Goal: Book appointment/travel/reservation

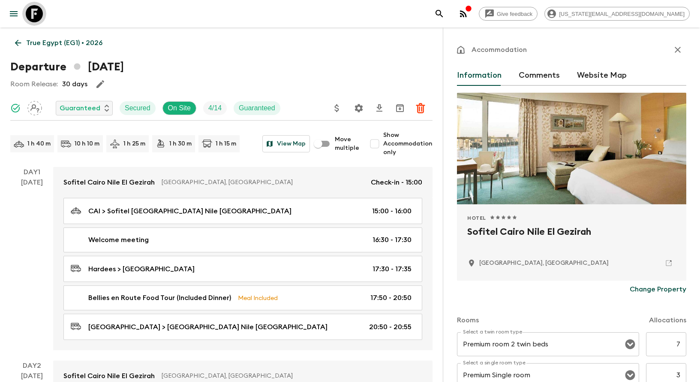
click at [30, 7] on icon at bounding box center [34, 13] width 17 height 17
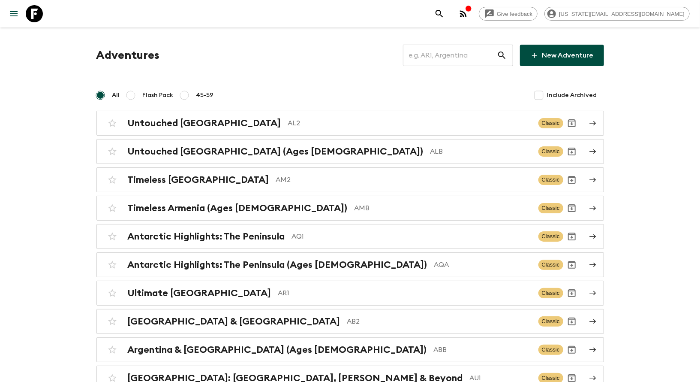
click at [449, 54] on input "text" at bounding box center [450, 55] width 94 height 24
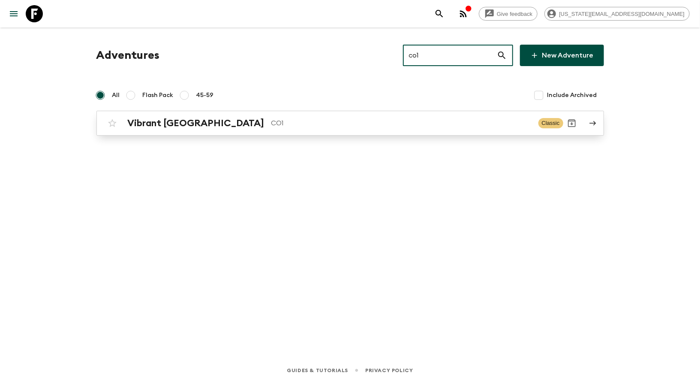
type input "co1"
click at [195, 128] on h2 "Vibrant [GEOGRAPHIC_DATA]" at bounding box center [196, 122] width 137 height 11
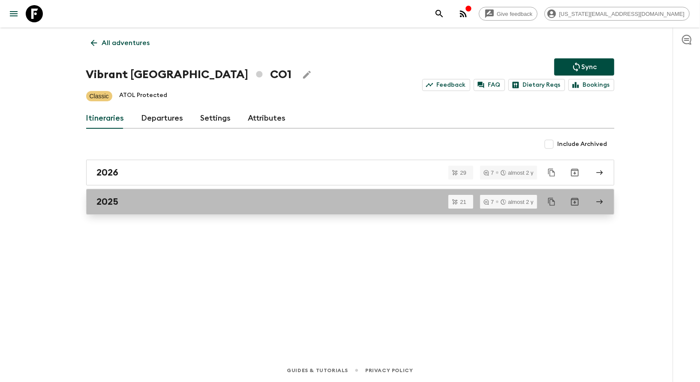
click at [152, 199] on div "2025" at bounding box center [342, 201] width 490 height 11
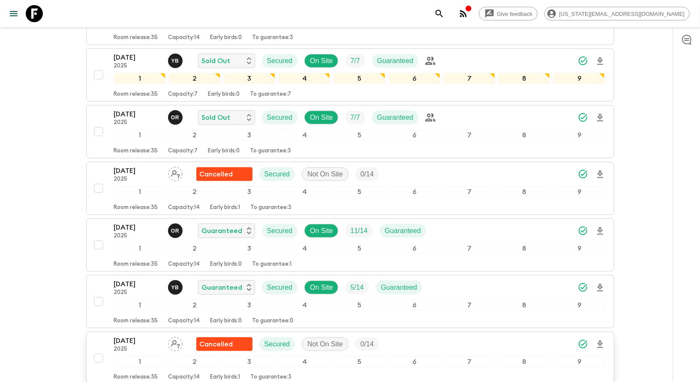
scroll to position [699, 0]
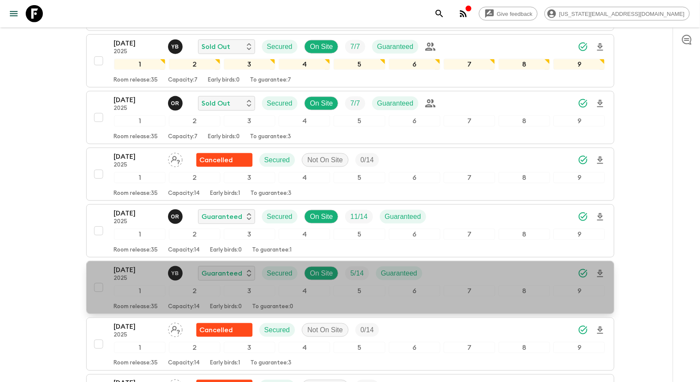
click at [130, 265] on p "[DATE]" at bounding box center [137, 270] width 47 height 10
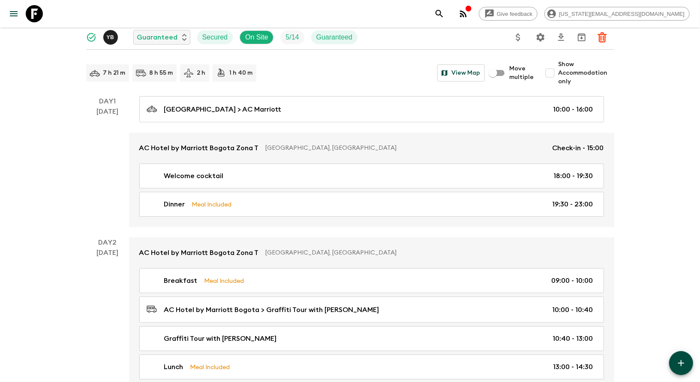
scroll to position [60, 0]
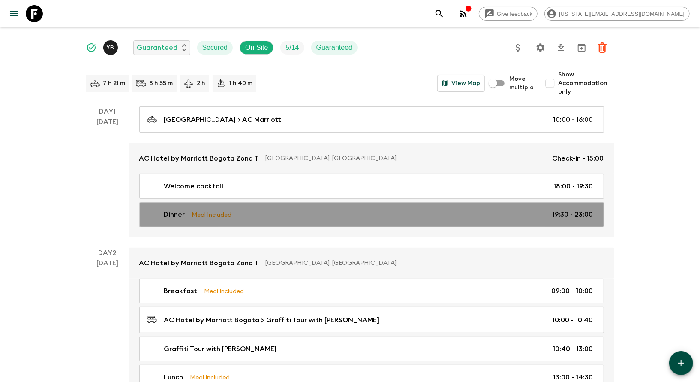
click at [217, 216] on p "Meal Included" at bounding box center [212, 214] width 40 height 9
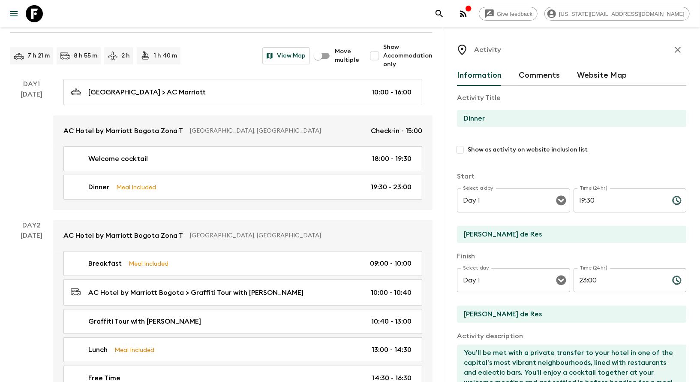
scroll to position [114, 0]
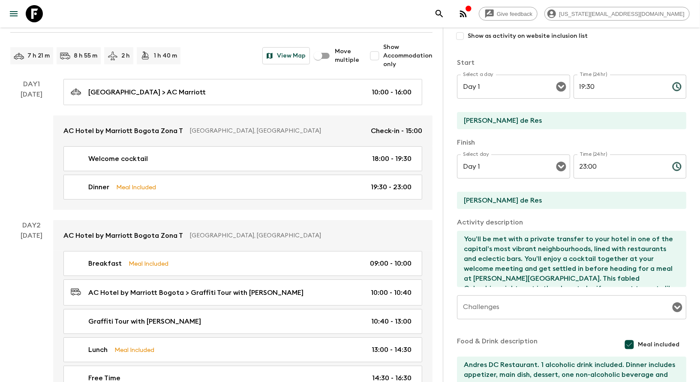
click at [507, 257] on textarea "You’ll be met with a private transfer to your hotel in one of the capital’s mos…" at bounding box center [568, 259] width 223 height 56
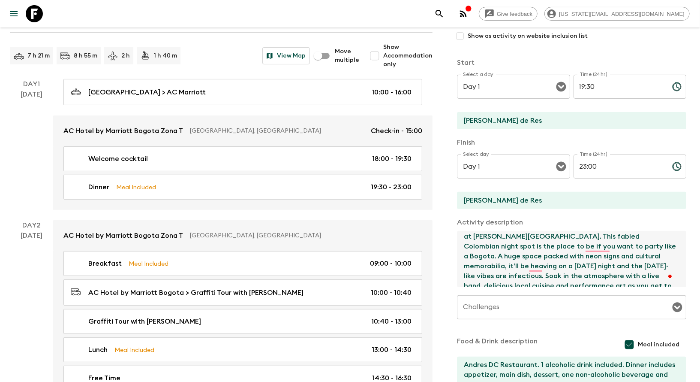
scroll to position [49, 0]
